Goal: Download file/media

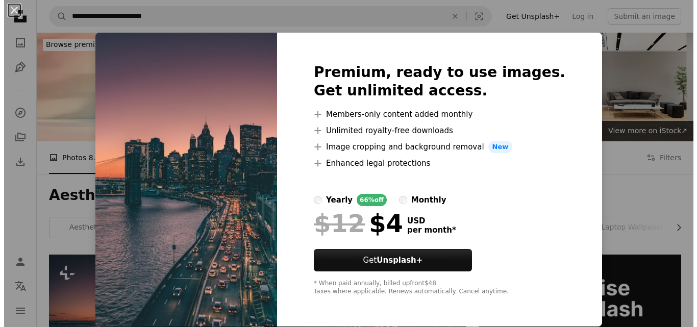
scroll to position [204, 0]
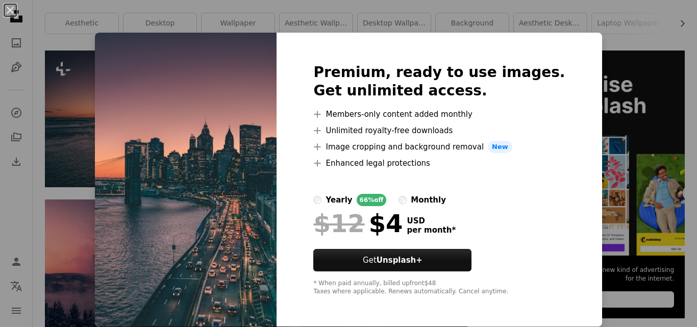
click at [229, 134] on img at bounding box center [186, 180] width 182 height 294
click at [227, 134] on img at bounding box center [186, 180] width 182 height 294
click at [202, 66] on img at bounding box center [186, 180] width 182 height 294
click at [16, 16] on button "An X shape" at bounding box center [10, 10] width 12 height 12
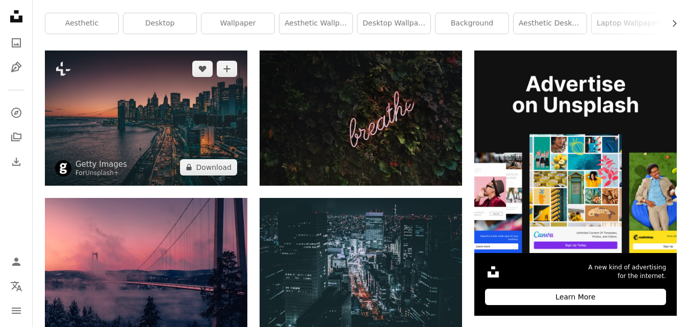
click at [169, 91] on img at bounding box center [146, 118] width 203 height 135
